Goal: Information Seeking & Learning: Learn about a topic

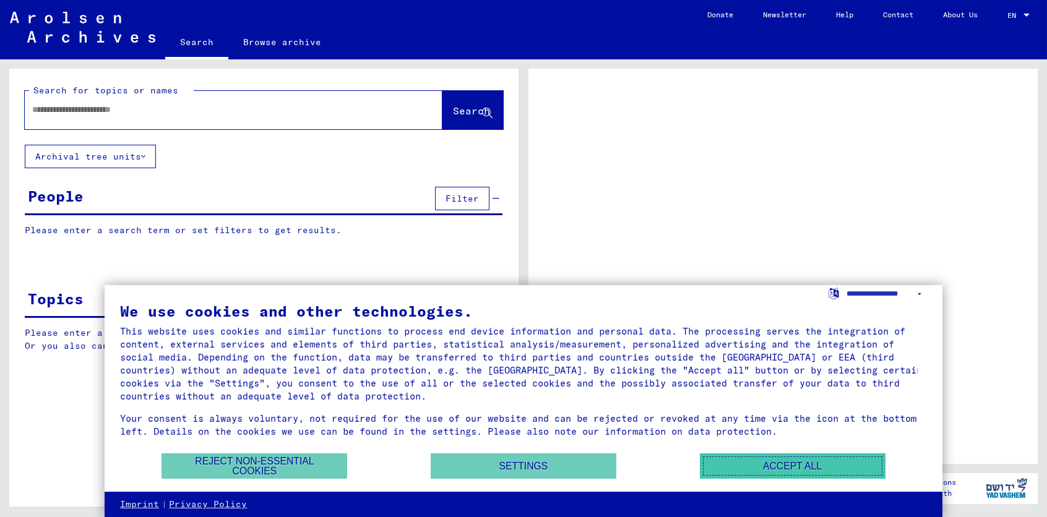
click at [806, 470] on button "Accept all" at bounding box center [793, 465] width 186 height 25
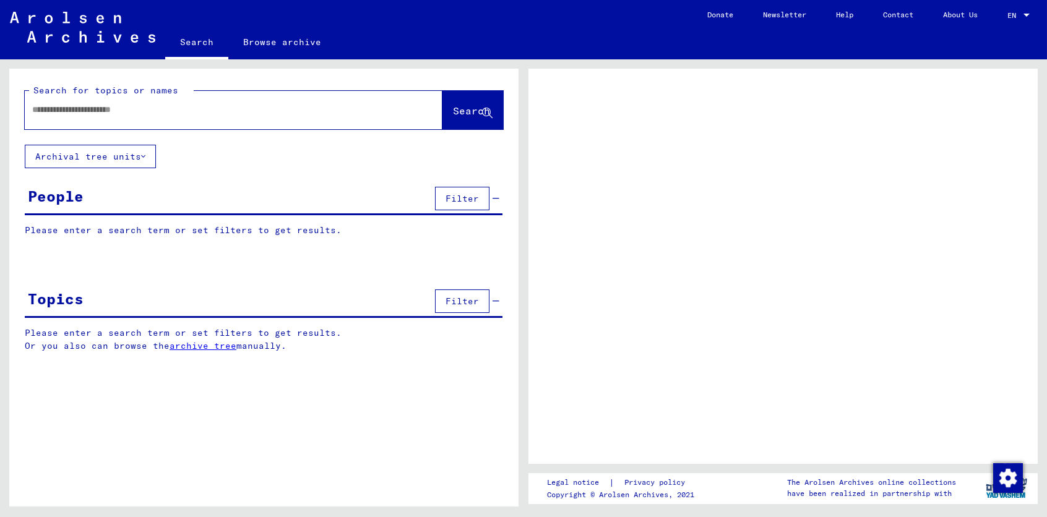
click at [71, 110] on input "text" at bounding box center [222, 109] width 380 height 13
type input "******"
click at [453, 108] on span "Search" at bounding box center [471, 111] width 37 height 12
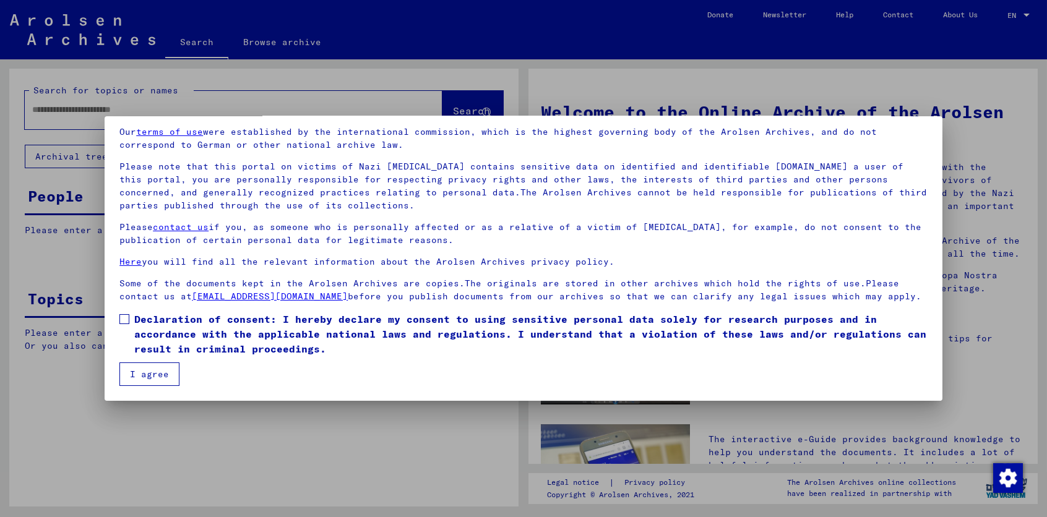
scroll to position [59, 0]
click at [126, 319] on label "Declaration of consent: I hereby declare my consent to using sensitive personal…" at bounding box center [523, 334] width 808 height 45
click at [138, 374] on button "I agree" at bounding box center [149, 374] width 60 height 24
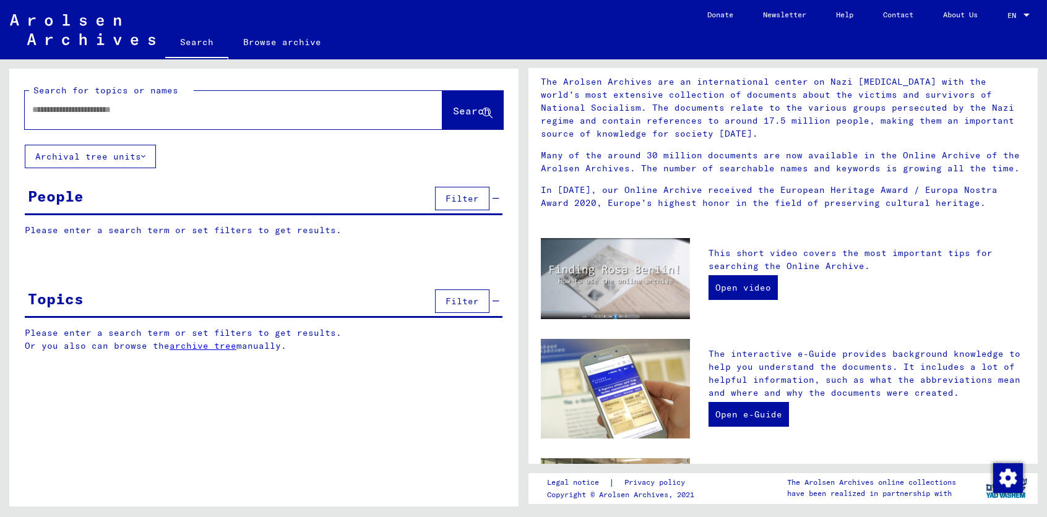
scroll to position [0, 0]
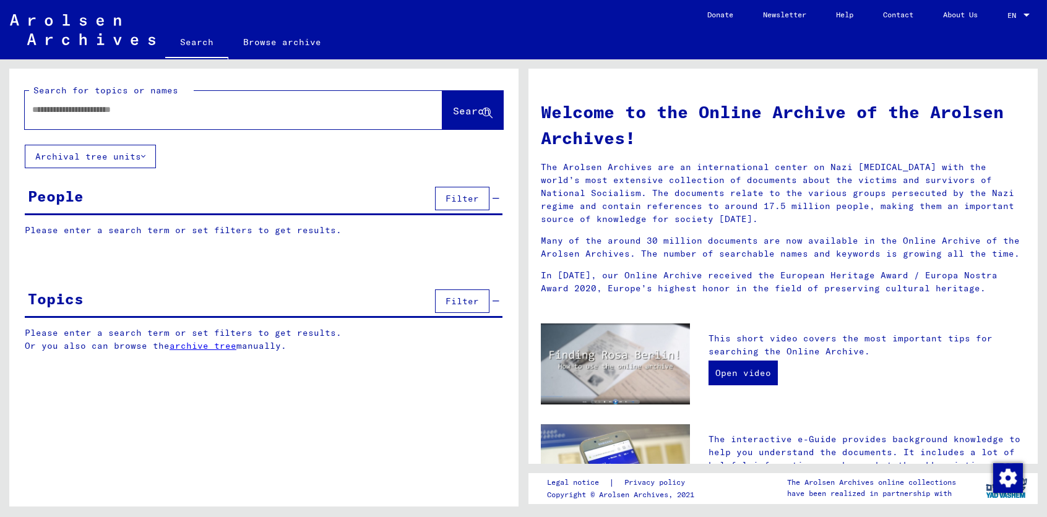
click at [96, 109] on input "text" at bounding box center [218, 109] width 373 height 13
type input "******"
click at [465, 105] on span "Search" at bounding box center [471, 111] width 37 height 12
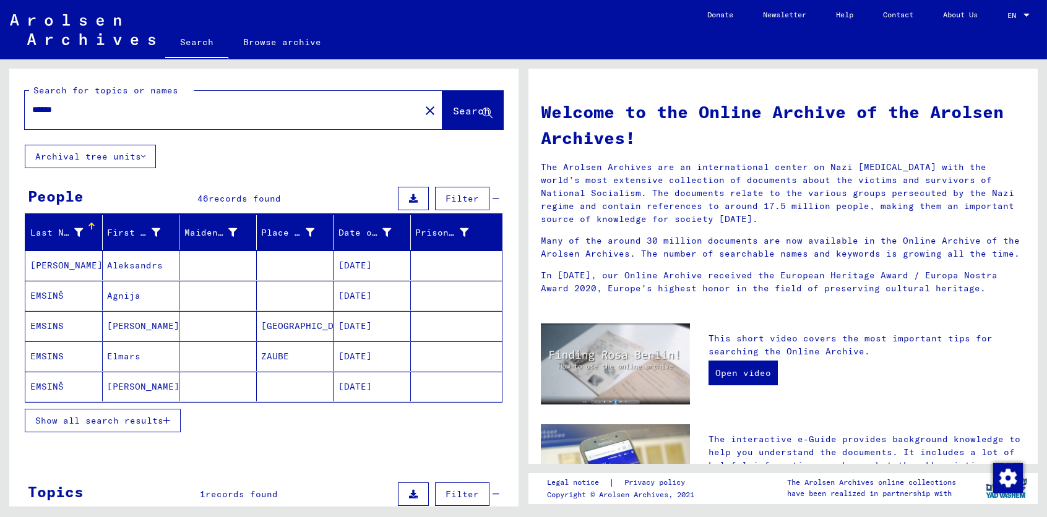
click at [110, 420] on span "Show all search results" at bounding box center [99, 420] width 128 height 11
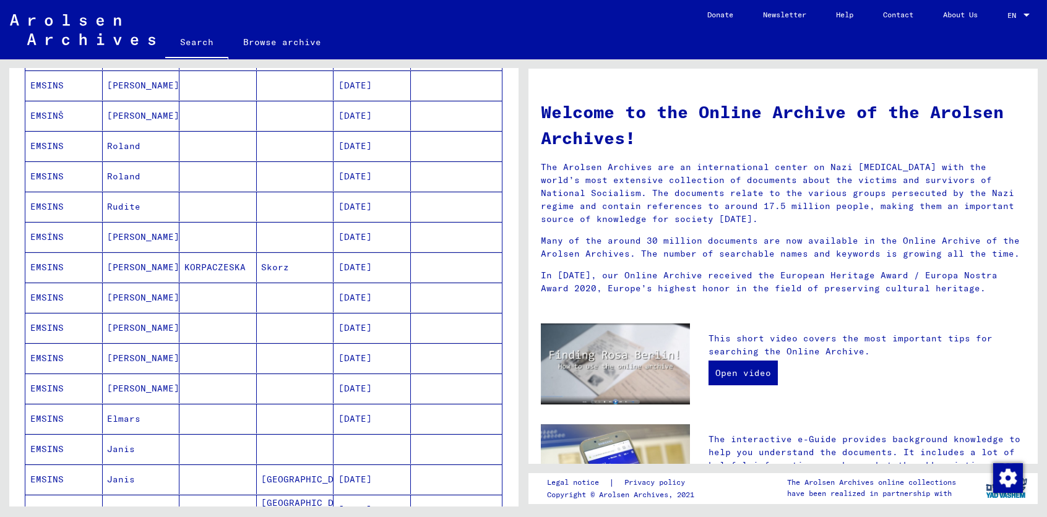
scroll to position [408, 0]
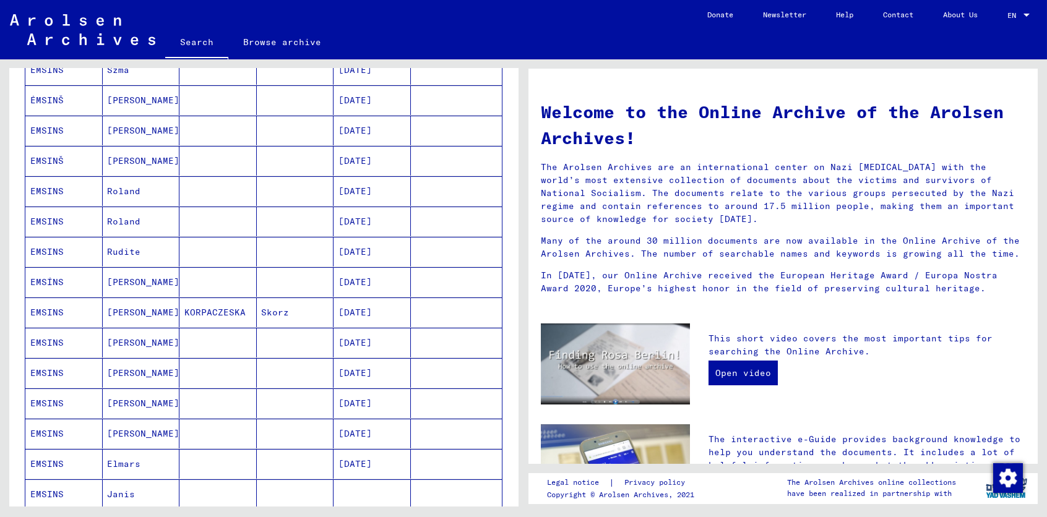
click at [44, 252] on mat-cell "EMSINS" at bounding box center [63, 252] width 77 height 30
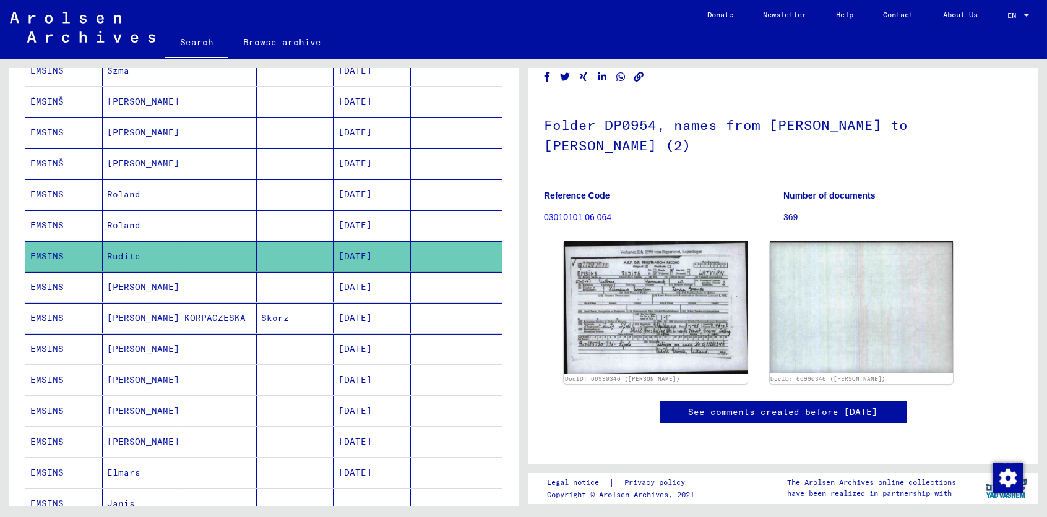
scroll to position [144, 0]
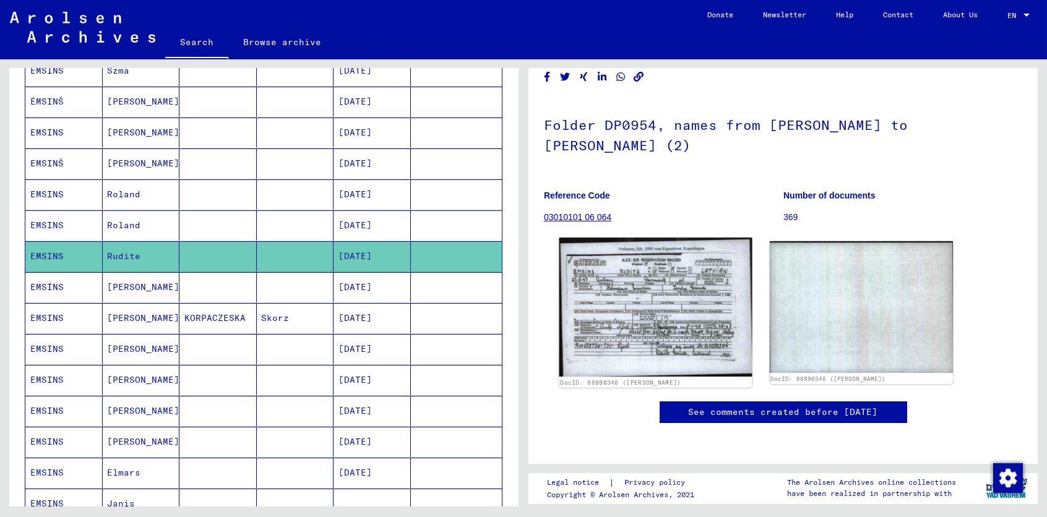
click at [648, 238] on img at bounding box center [655, 307] width 192 height 139
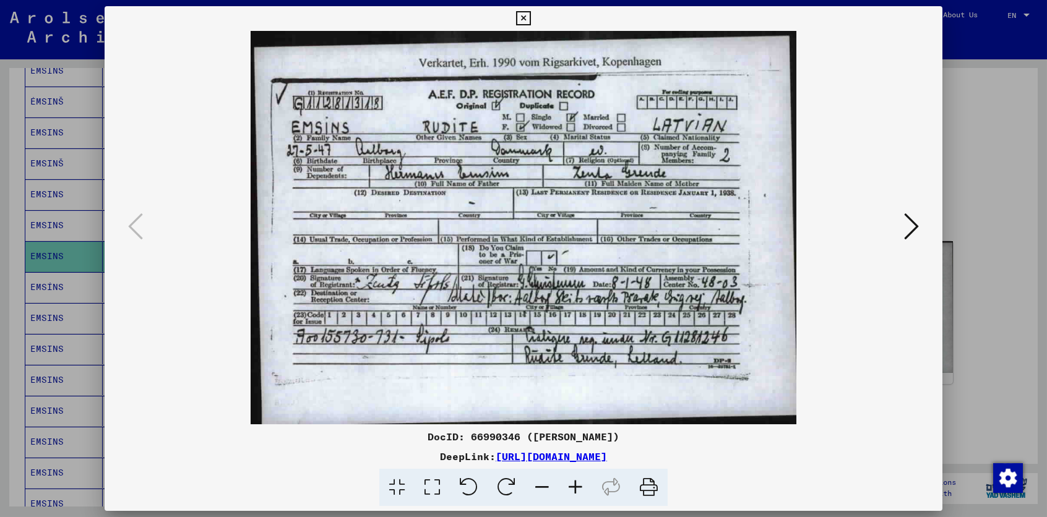
click at [911, 226] on icon at bounding box center [911, 227] width 15 height 30
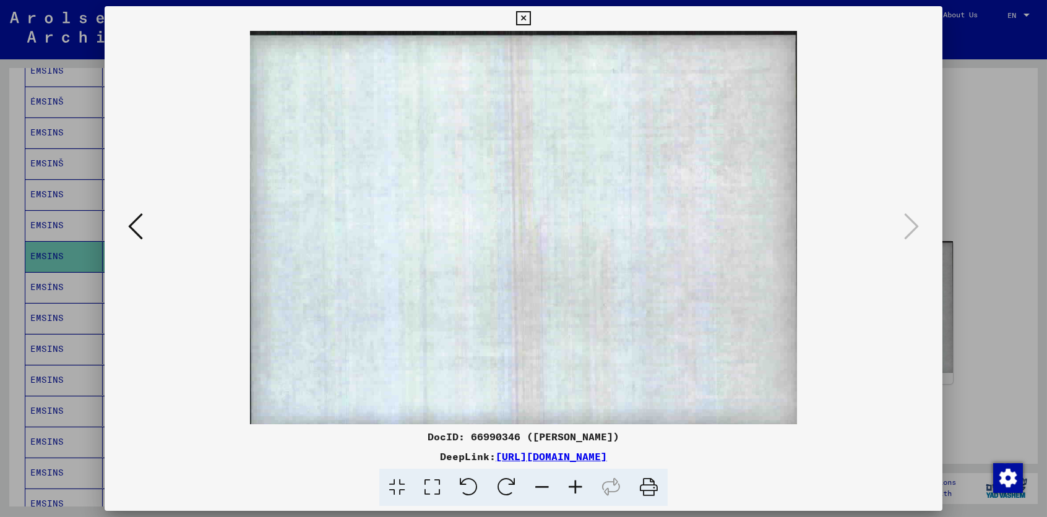
click at [131, 230] on icon at bounding box center [135, 227] width 15 height 30
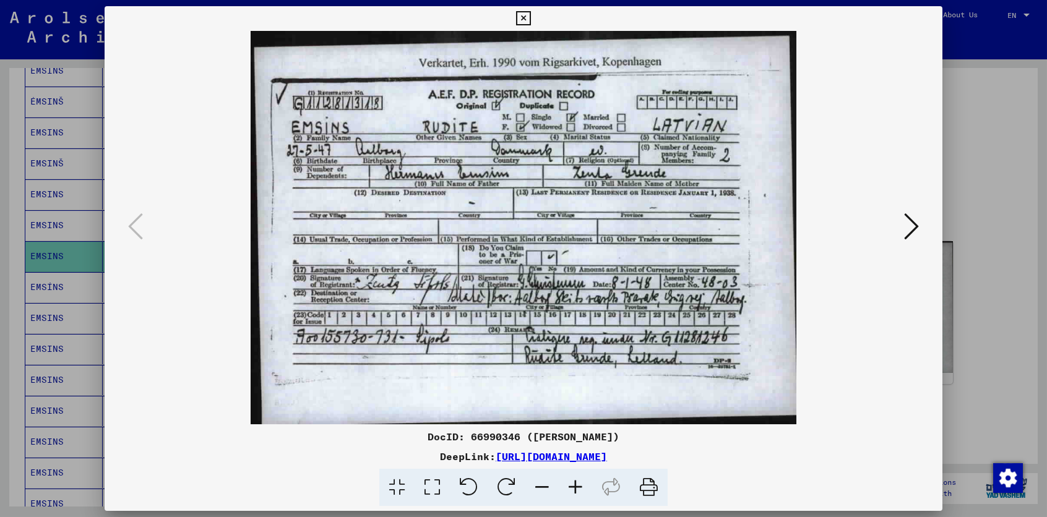
click at [56, 249] on div at bounding box center [523, 258] width 1047 height 517
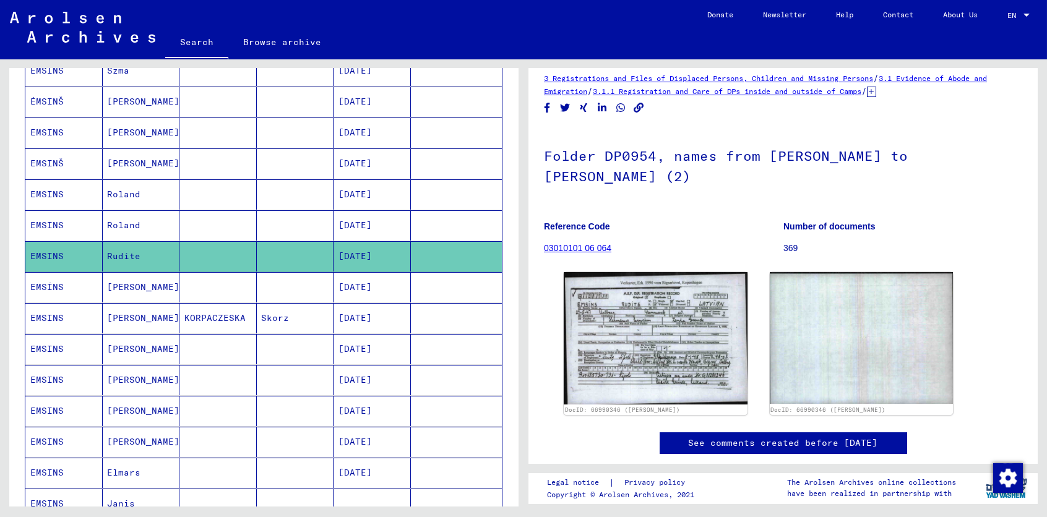
scroll to position [0, 0]
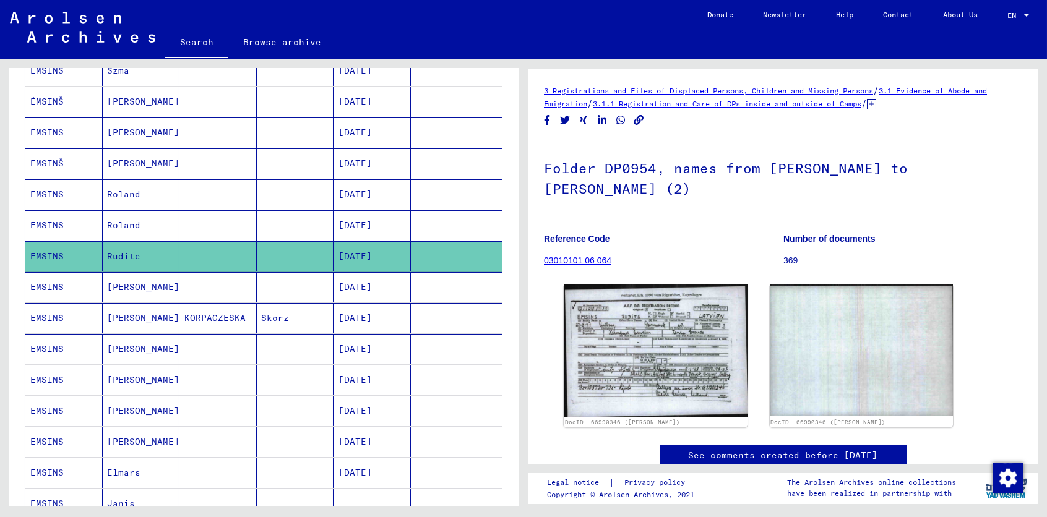
click at [49, 284] on mat-cell "EMSÍNS" at bounding box center [63, 287] width 77 height 30
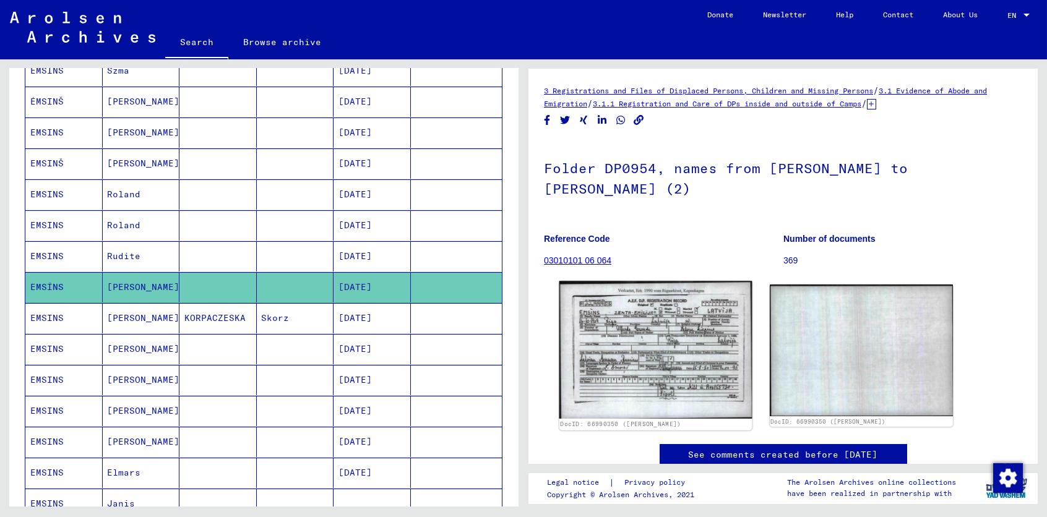
click at [647, 344] on img at bounding box center [655, 349] width 192 height 137
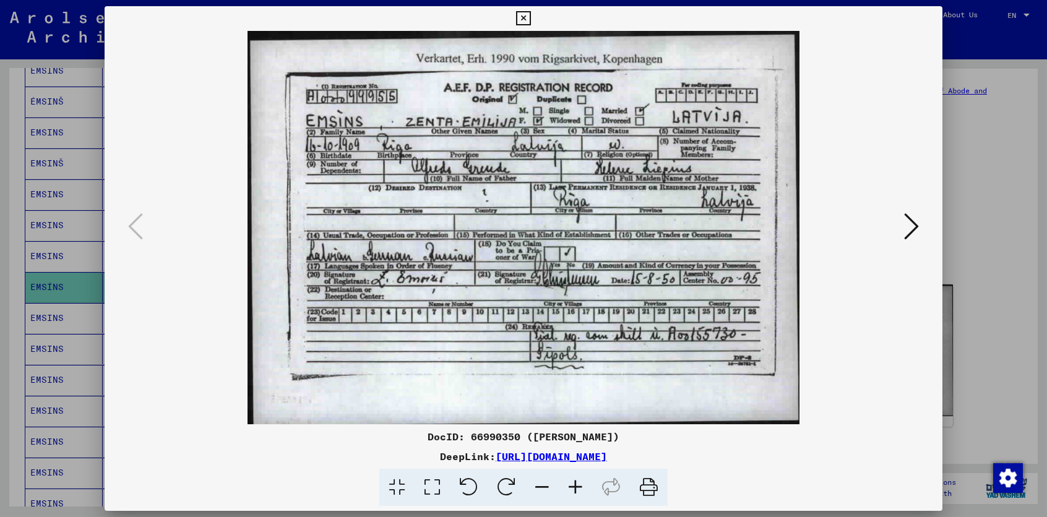
click at [59, 286] on div at bounding box center [523, 258] width 1047 height 517
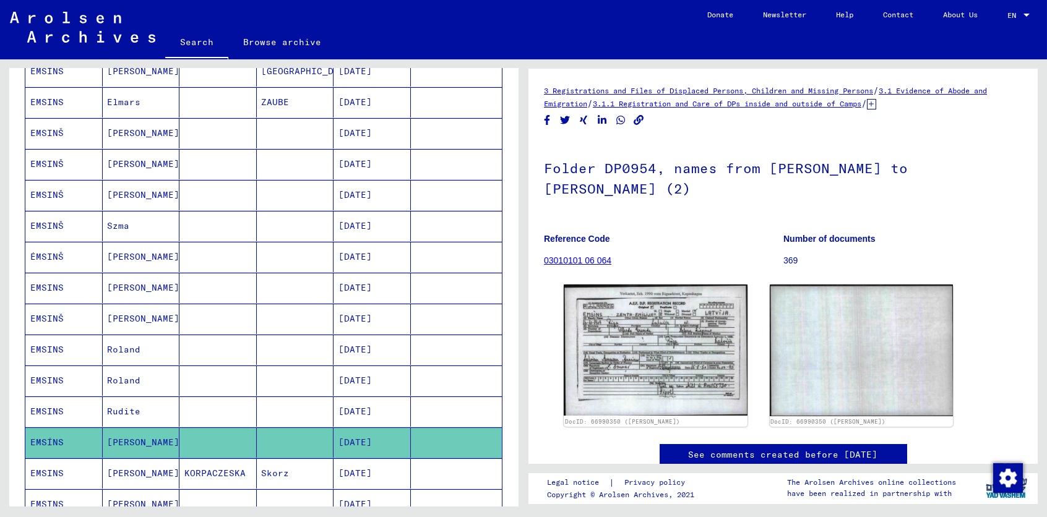
scroll to position [252, 0]
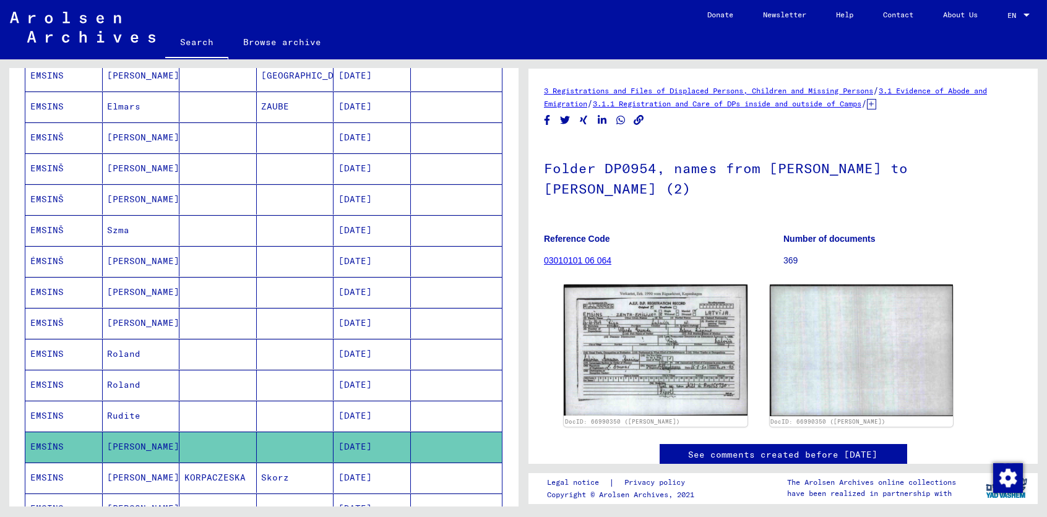
click at [80, 164] on mat-cell "EMSINŠ" at bounding box center [63, 168] width 77 height 30
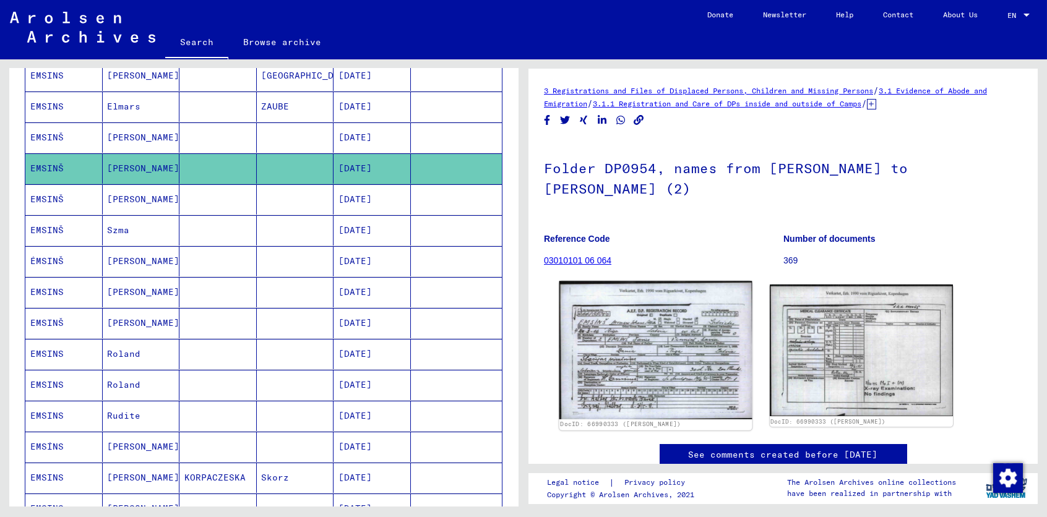
click at [659, 349] on img at bounding box center [655, 350] width 192 height 139
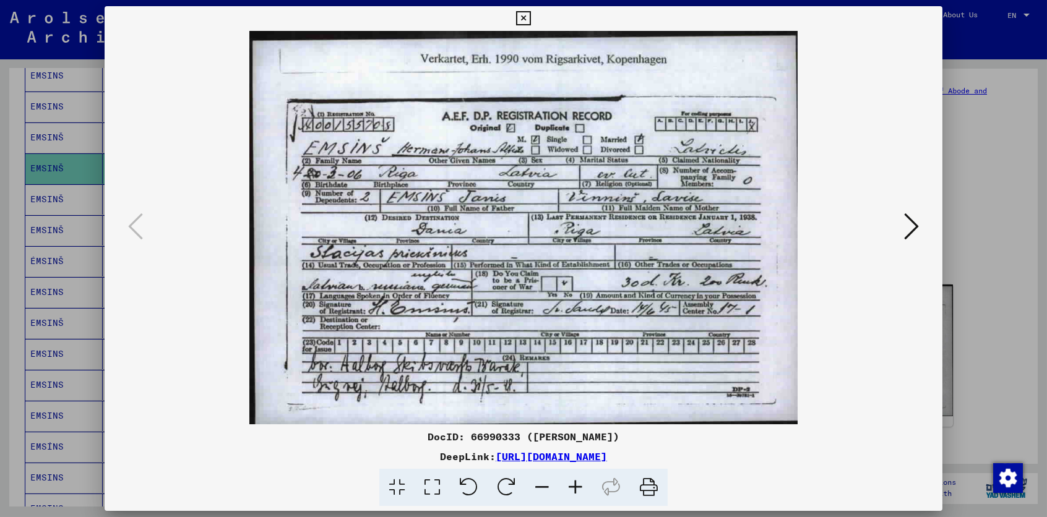
click at [911, 225] on icon at bounding box center [911, 227] width 15 height 30
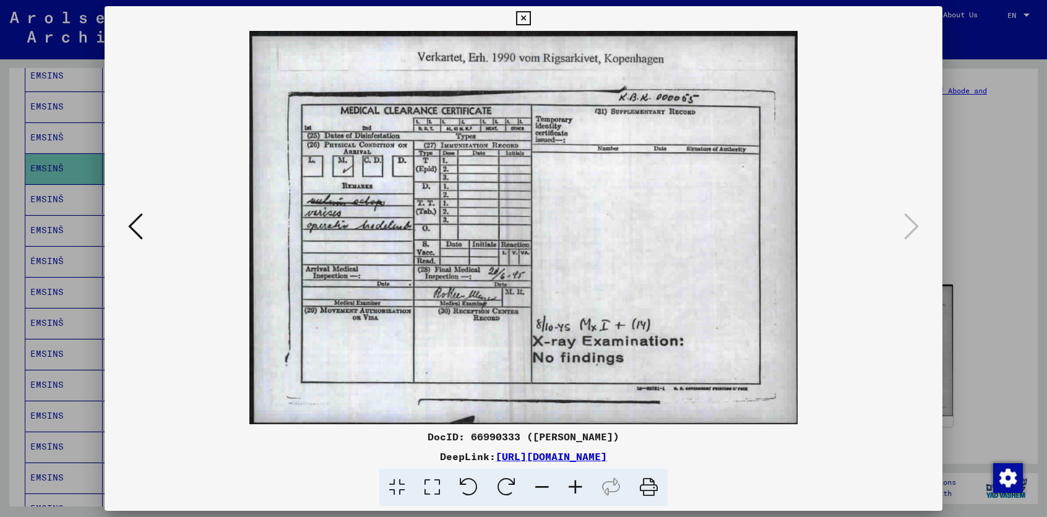
click at [369, 224] on img at bounding box center [523, 227] width 753 height 393
click at [134, 228] on icon at bounding box center [135, 227] width 15 height 30
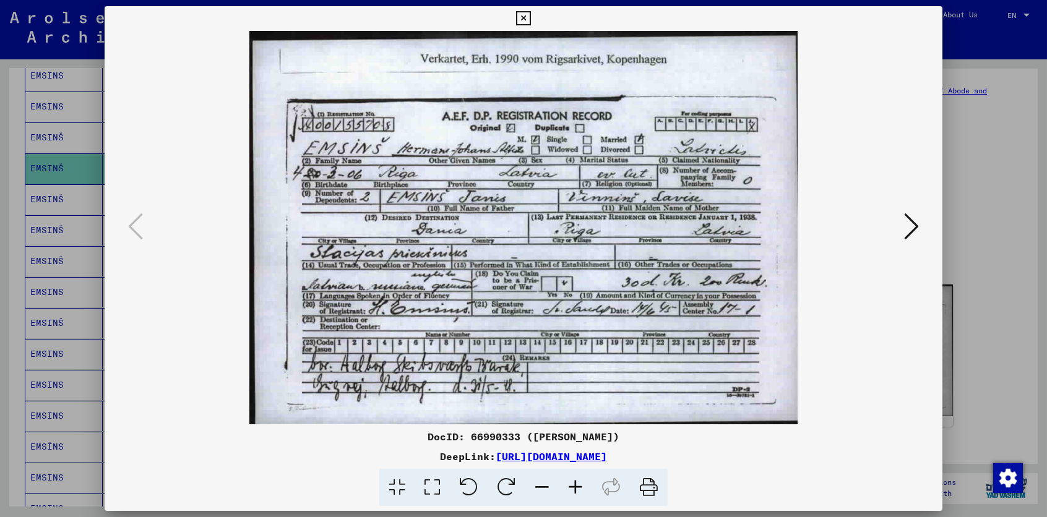
click at [59, 168] on div at bounding box center [523, 258] width 1047 height 517
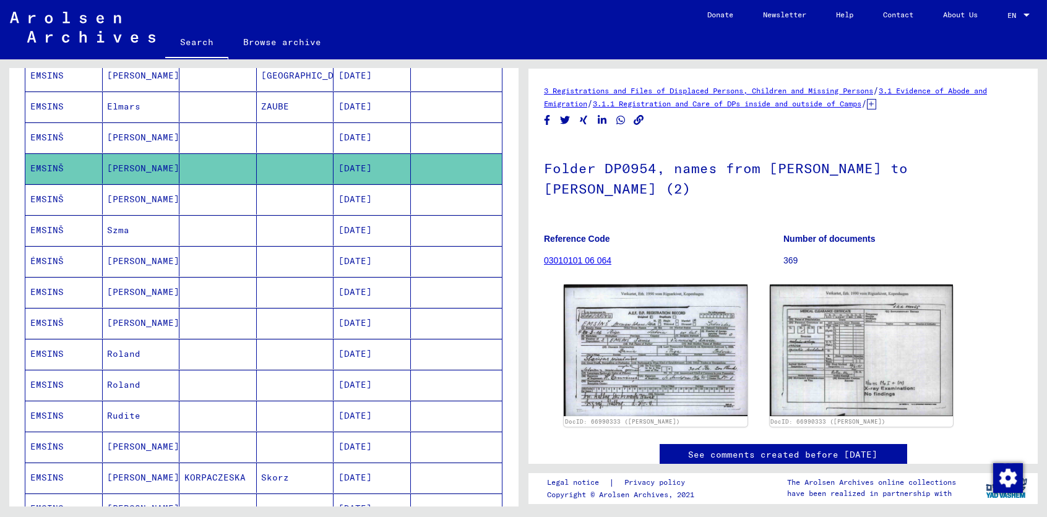
click at [663, 92] on link "3 Registrations and Files of Displaced Persons, Children and Missing Persons" at bounding box center [708, 90] width 329 height 9
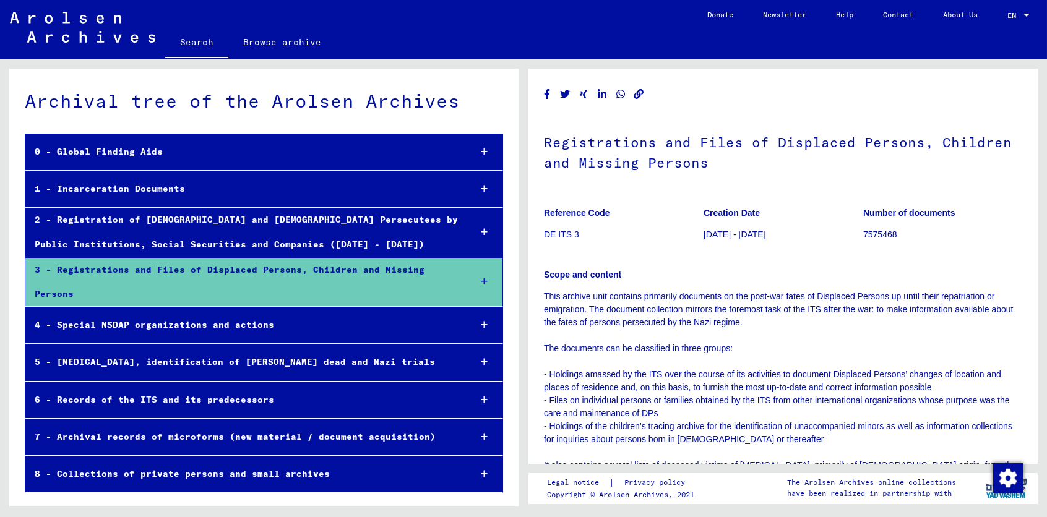
click at [184, 189] on div "1 - Incarceration Documents" at bounding box center [242, 189] width 435 height 24
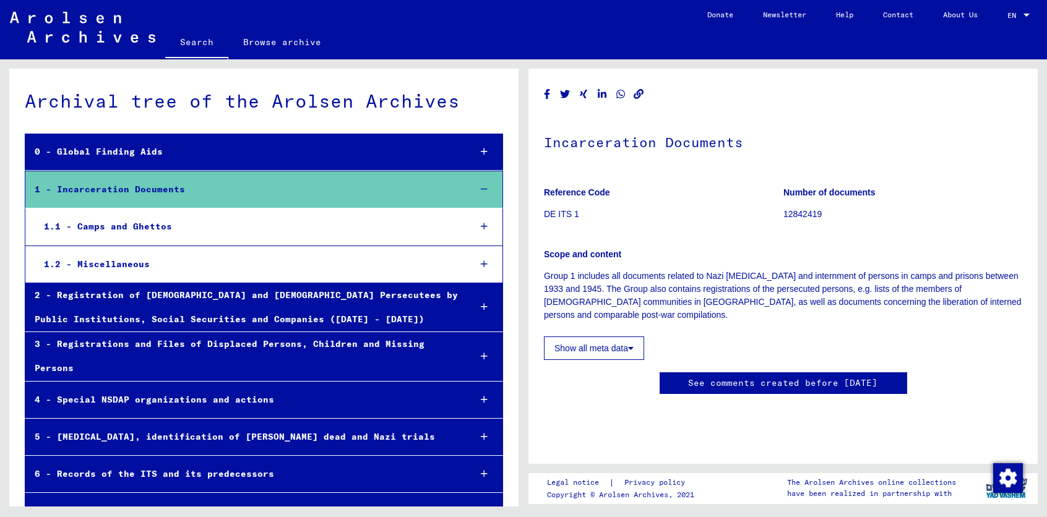
scroll to position [10, 0]
click at [218, 405] on div "4 - Special NSDAP organizations and actions" at bounding box center [242, 400] width 435 height 24
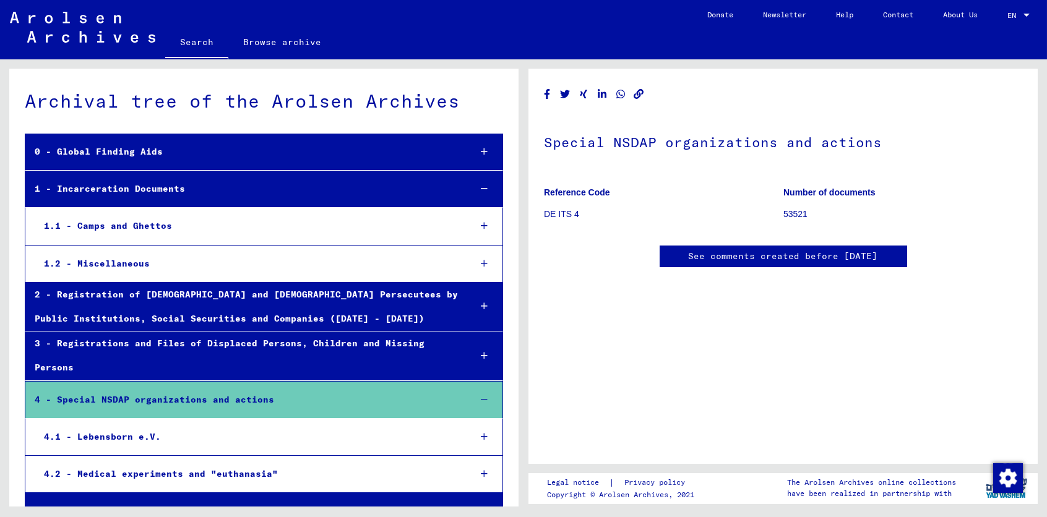
click at [148, 434] on div "4.1 - Lebensborn e.V." at bounding box center [248, 437] width 426 height 24
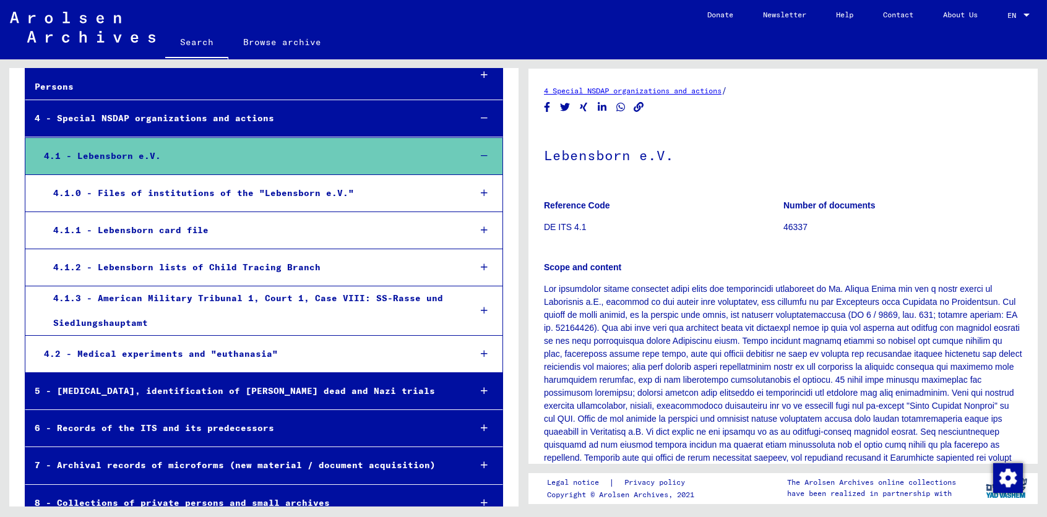
scroll to position [300, 0]
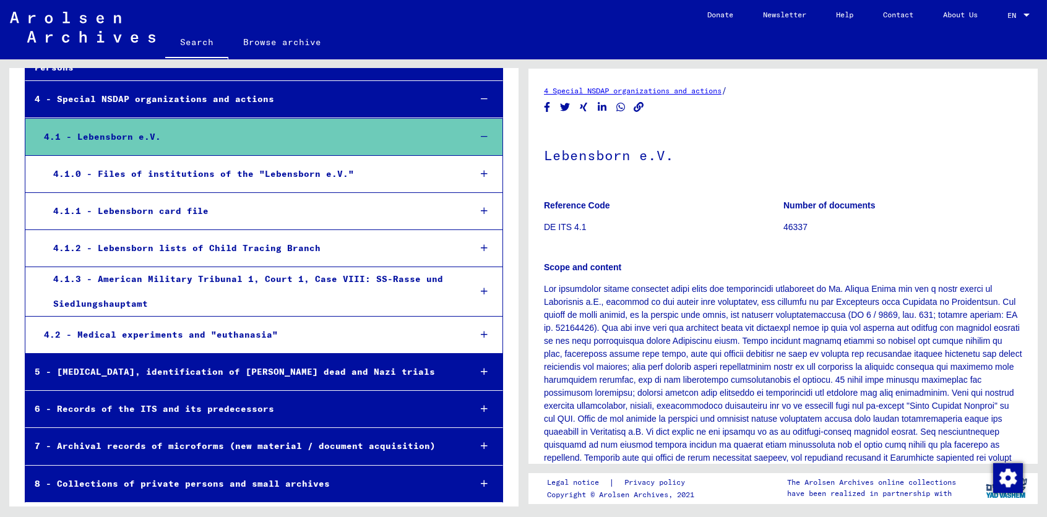
click at [210, 481] on div "8 - Collections of private persons and small archives" at bounding box center [242, 484] width 435 height 24
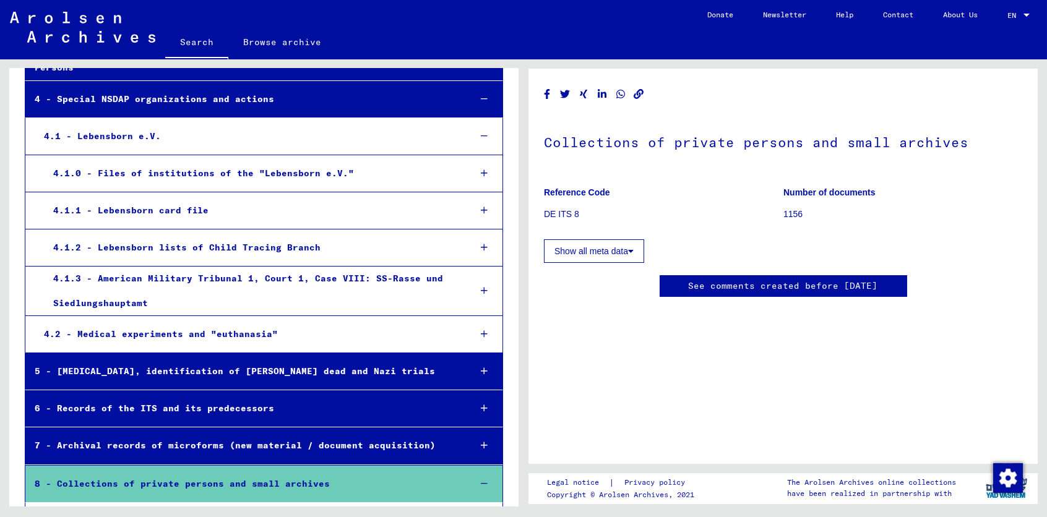
click at [204, 445] on div "7 - Archival records of microforms (new material / document acquisition)" at bounding box center [242, 446] width 435 height 24
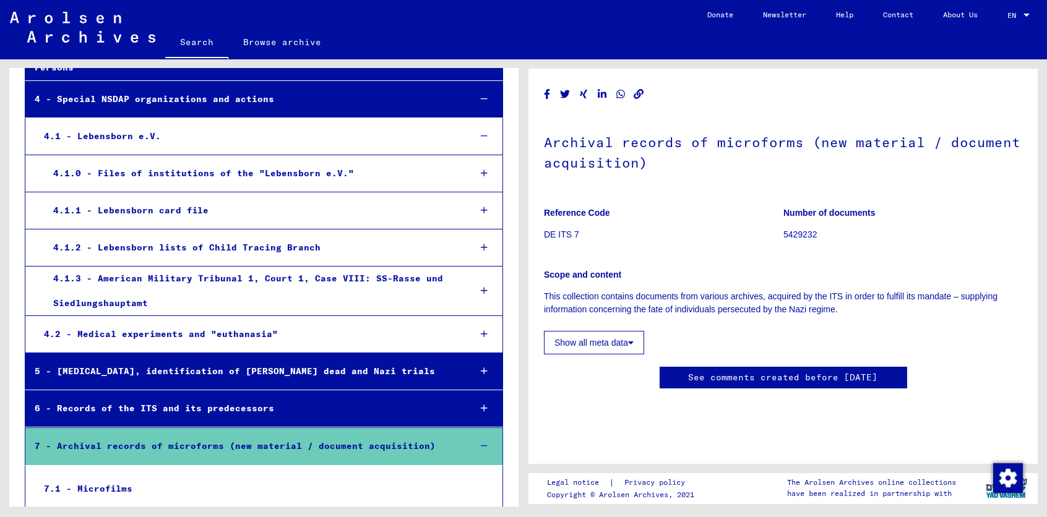
click at [150, 335] on div "4.2 - Medical experiments and "euthanasia"" at bounding box center [248, 334] width 426 height 24
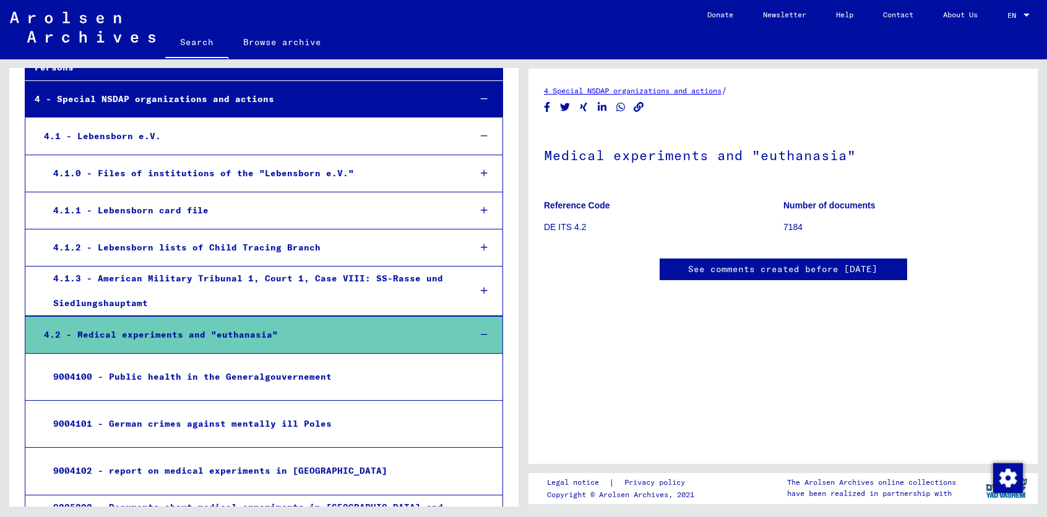
click at [787, 271] on link "See comments created before [DATE]" at bounding box center [782, 269] width 189 height 13
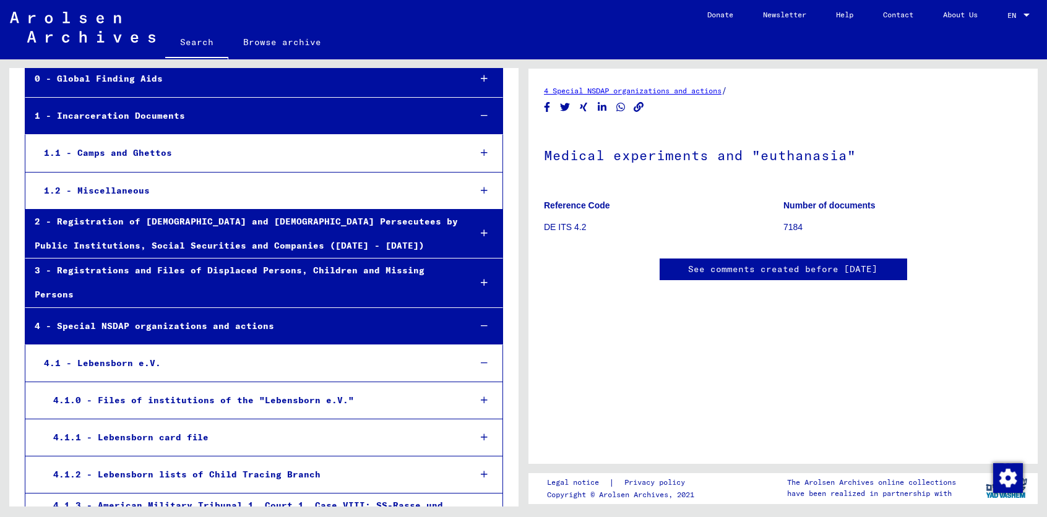
scroll to position [88, 0]
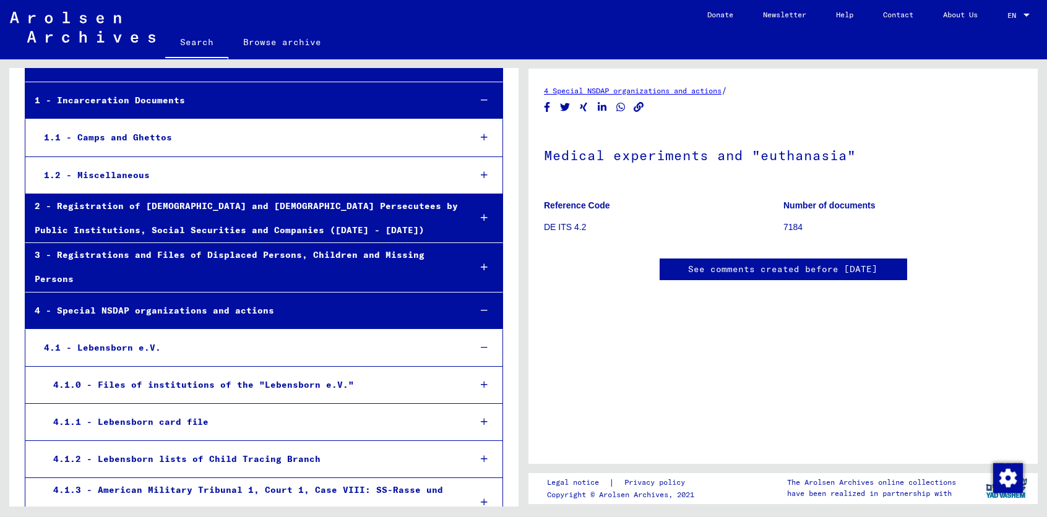
click at [239, 221] on div "2 - Registration of [DEMOGRAPHIC_DATA] and [DEMOGRAPHIC_DATA] Persecutees by Pu…" at bounding box center [242, 218] width 435 height 48
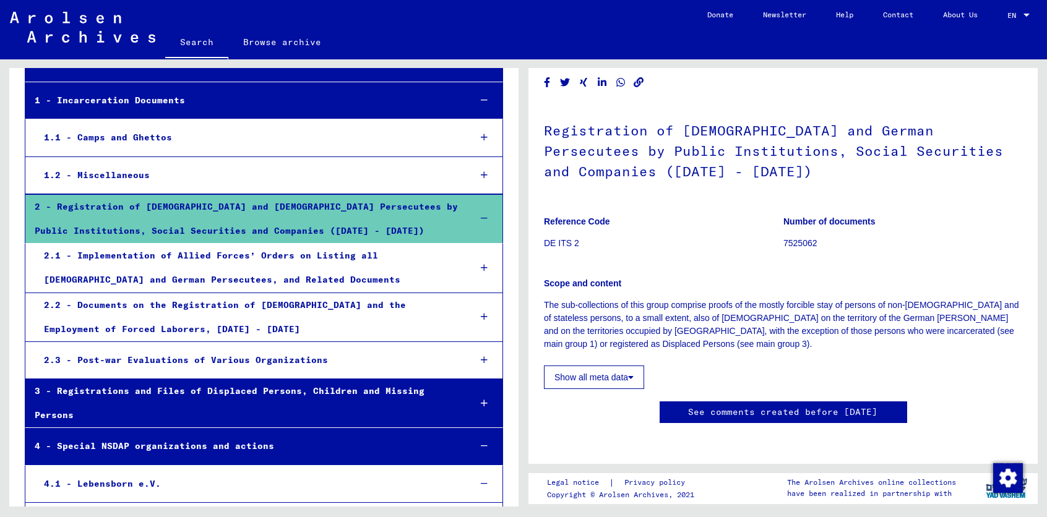
scroll to position [91, 0]
click at [592, 366] on button "Show all meta data" at bounding box center [594, 378] width 100 height 24
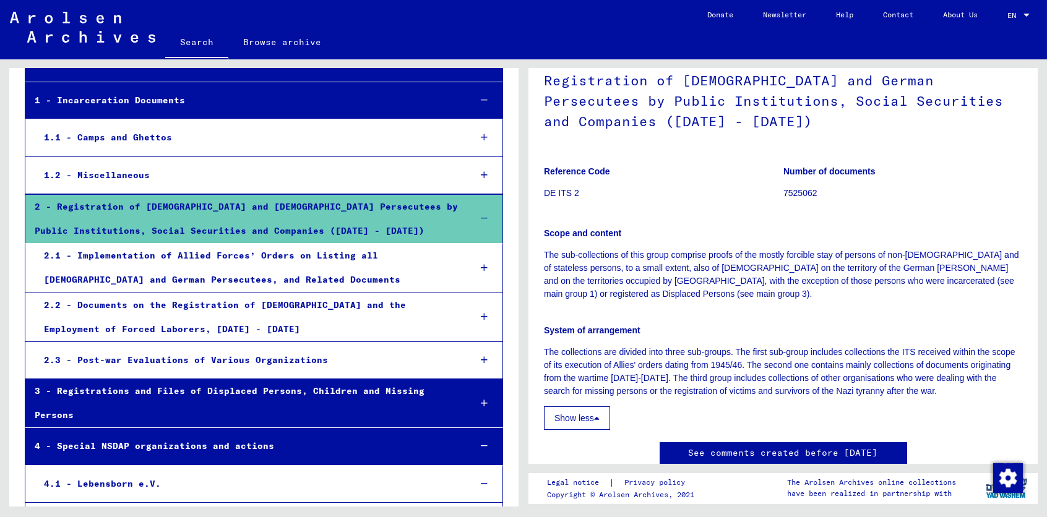
scroll to position [0, 0]
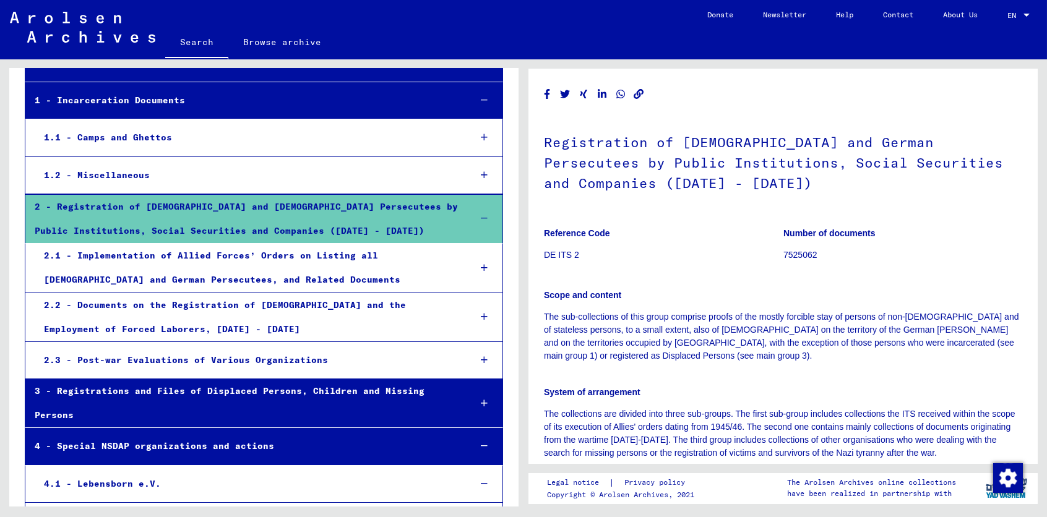
click at [640, 92] on icon "Copy link" at bounding box center [638, 94] width 13 height 11
click at [641, 92] on share-button at bounding box center [638, 94] width 13 height 15
click at [277, 265] on div "2.1 - Implementation of Allied Forces’ Orders on Listing all [DEMOGRAPHIC_DATA]…" at bounding box center [248, 268] width 426 height 48
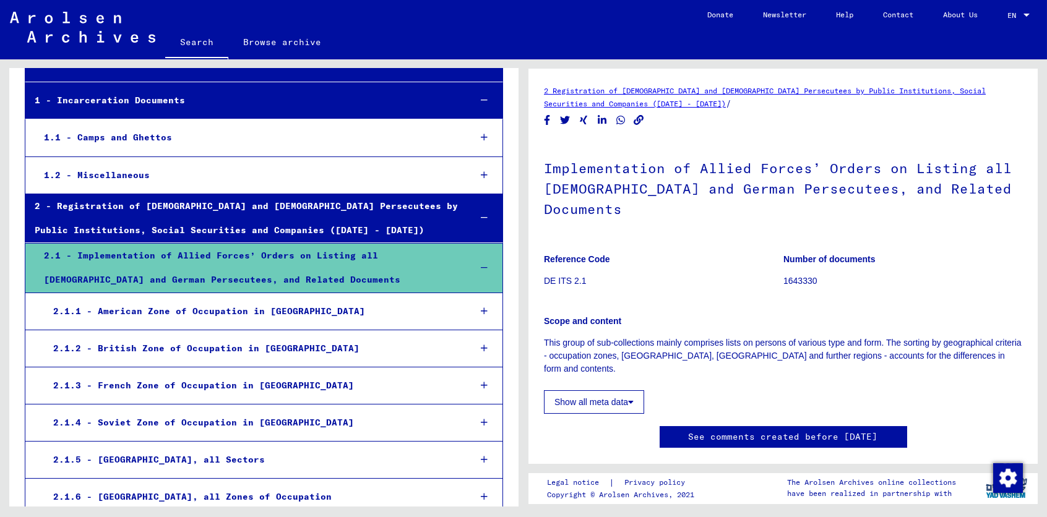
click at [239, 200] on div "2 - Registration of [DEMOGRAPHIC_DATA] and [DEMOGRAPHIC_DATA] Persecutees by Pu…" at bounding box center [242, 218] width 435 height 48
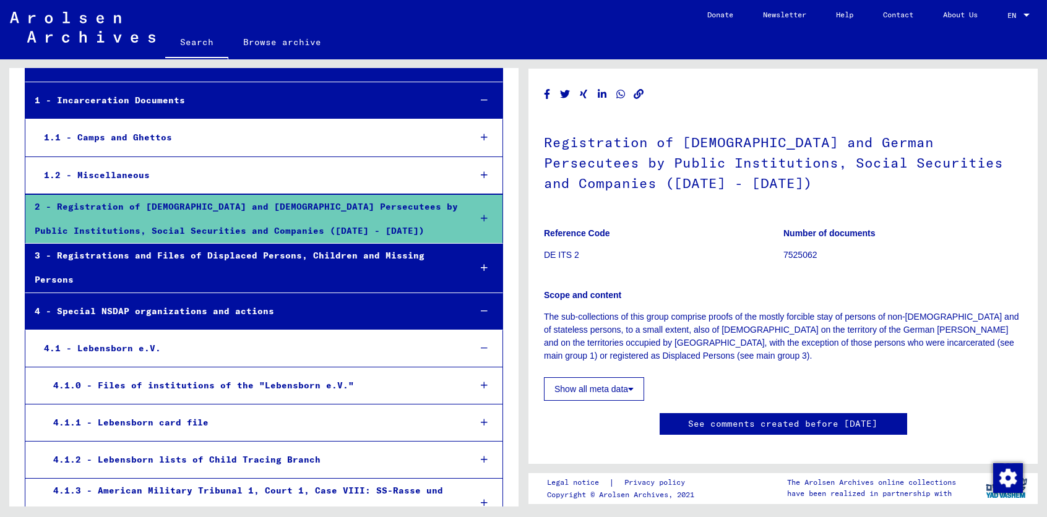
click at [784, 150] on h1 "Registration of [DEMOGRAPHIC_DATA] and German Persecutees by Public Institution…" at bounding box center [783, 161] width 478 height 95
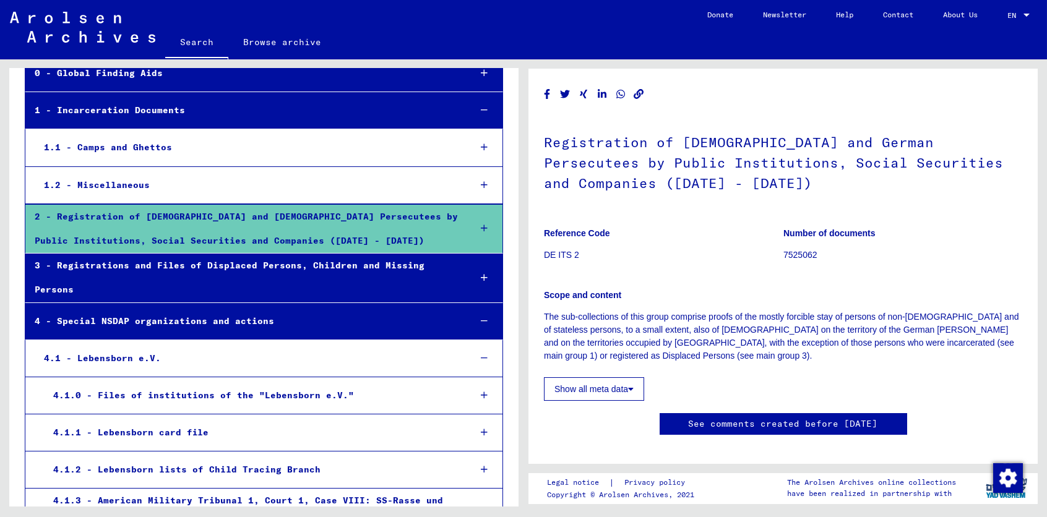
scroll to position [98, 0]
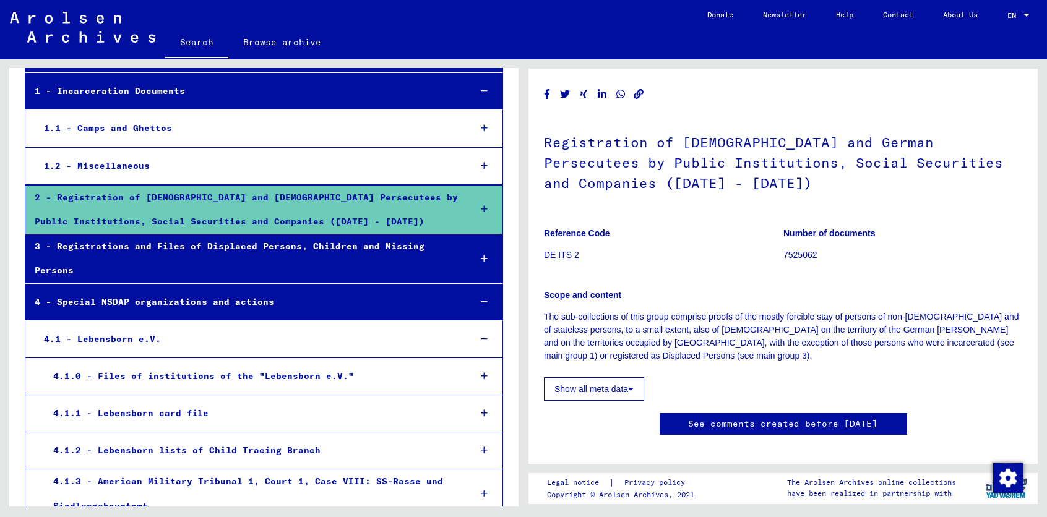
click at [197, 255] on div "3 - Registrations and Files of Displaced Persons, Children and Missing Persons" at bounding box center [242, 258] width 435 height 48
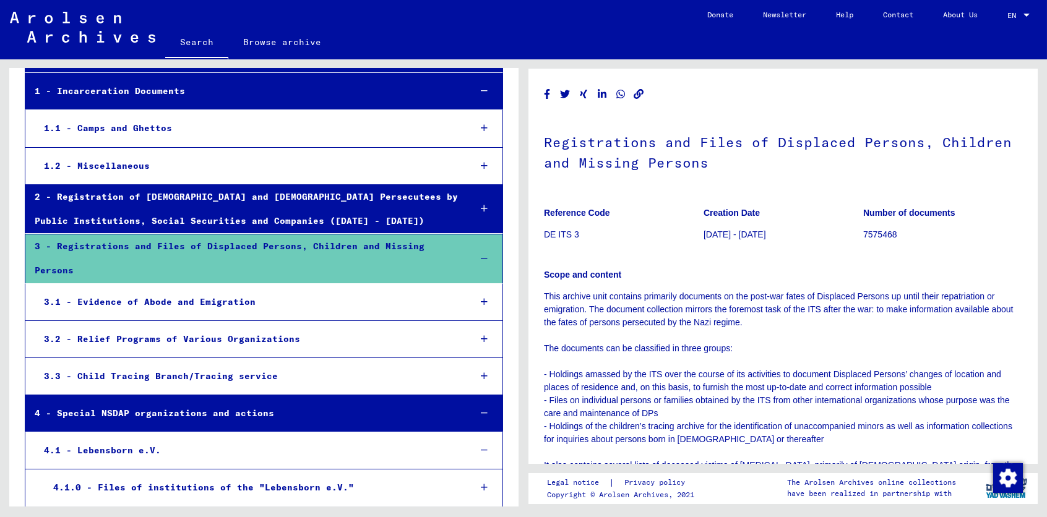
click at [205, 250] on div "3 - Registrations and Files of Displaced Persons, Children and Missing Persons" at bounding box center [242, 258] width 435 height 48
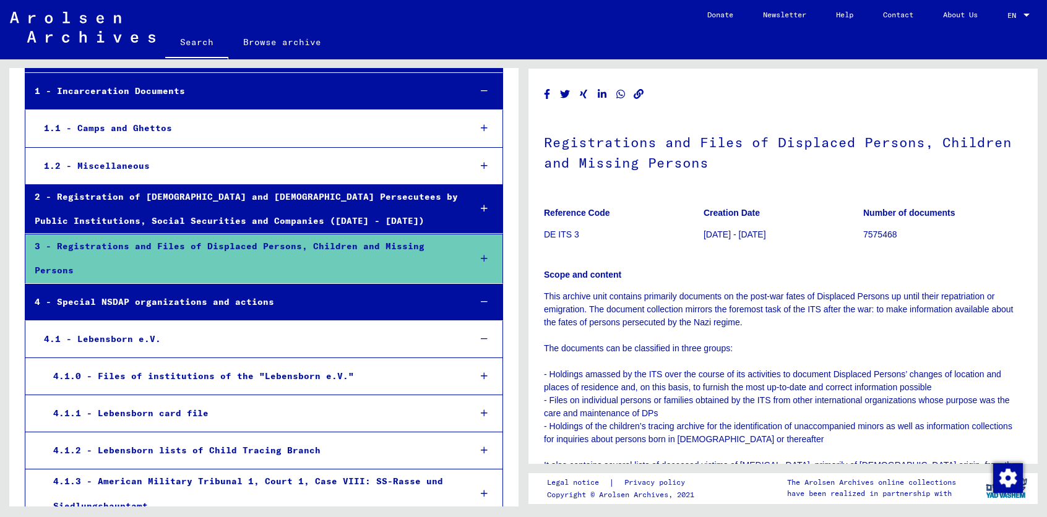
click at [205, 250] on div "3 - Registrations and Files of Displaced Persons, Children and Missing Persons" at bounding box center [242, 258] width 435 height 48
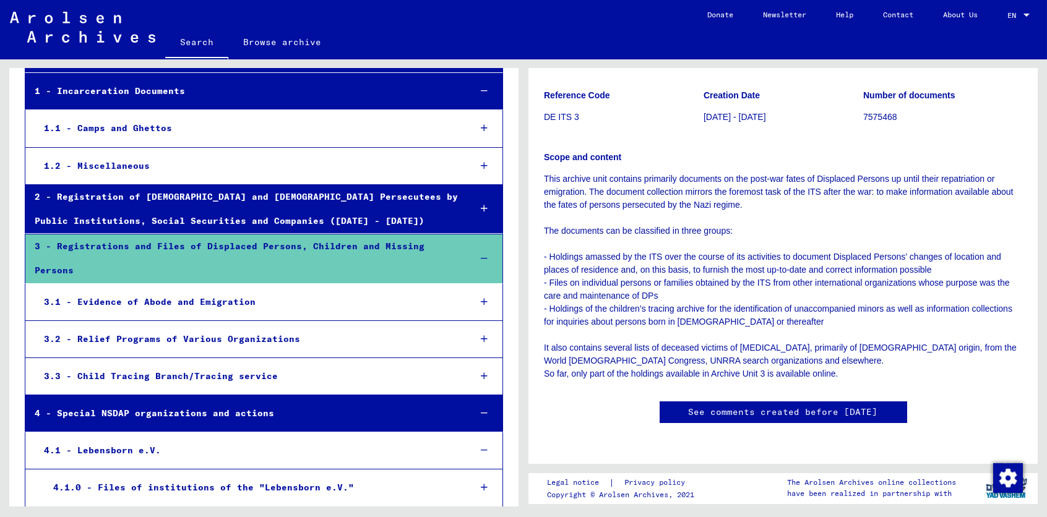
scroll to position [827, 0]
